Goal: Entertainment & Leisure: Consume media (video, audio)

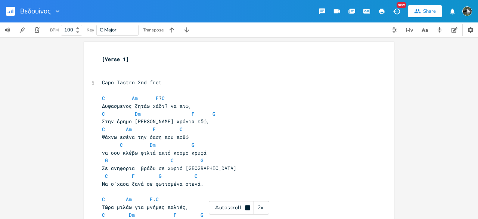
scroll to position [302, 0]
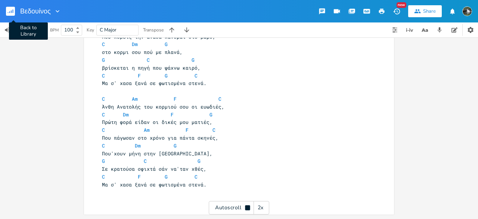
click at [13, 12] on icon "button" at bounding box center [13, 11] width 1 height 4
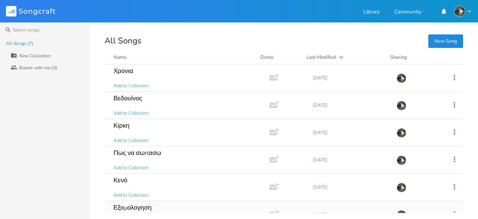
click at [115, 204] on div "Εξομολογηση" at bounding box center [133, 207] width 38 height 6
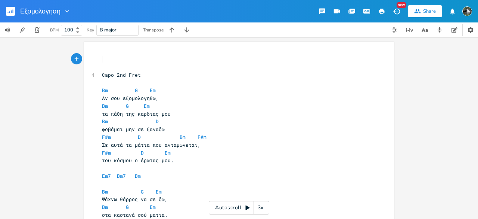
click at [266, 213] on div "3x" at bounding box center [260, 207] width 13 height 13
click at [266, 213] on div "4x" at bounding box center [260, 207] width 13 height 13
click at [266, 213] on div "5x" at bounding box center [260, 207] width 13 height 13
click at [236, 207] on div "Autoscroll 1x" at bounding box center [239, 207] width 61 height 13
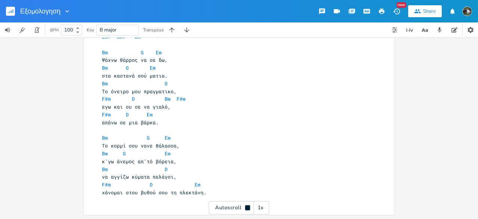
scroll to position [139, 0]
